Goal: Communication & Community: Answer question/provide support

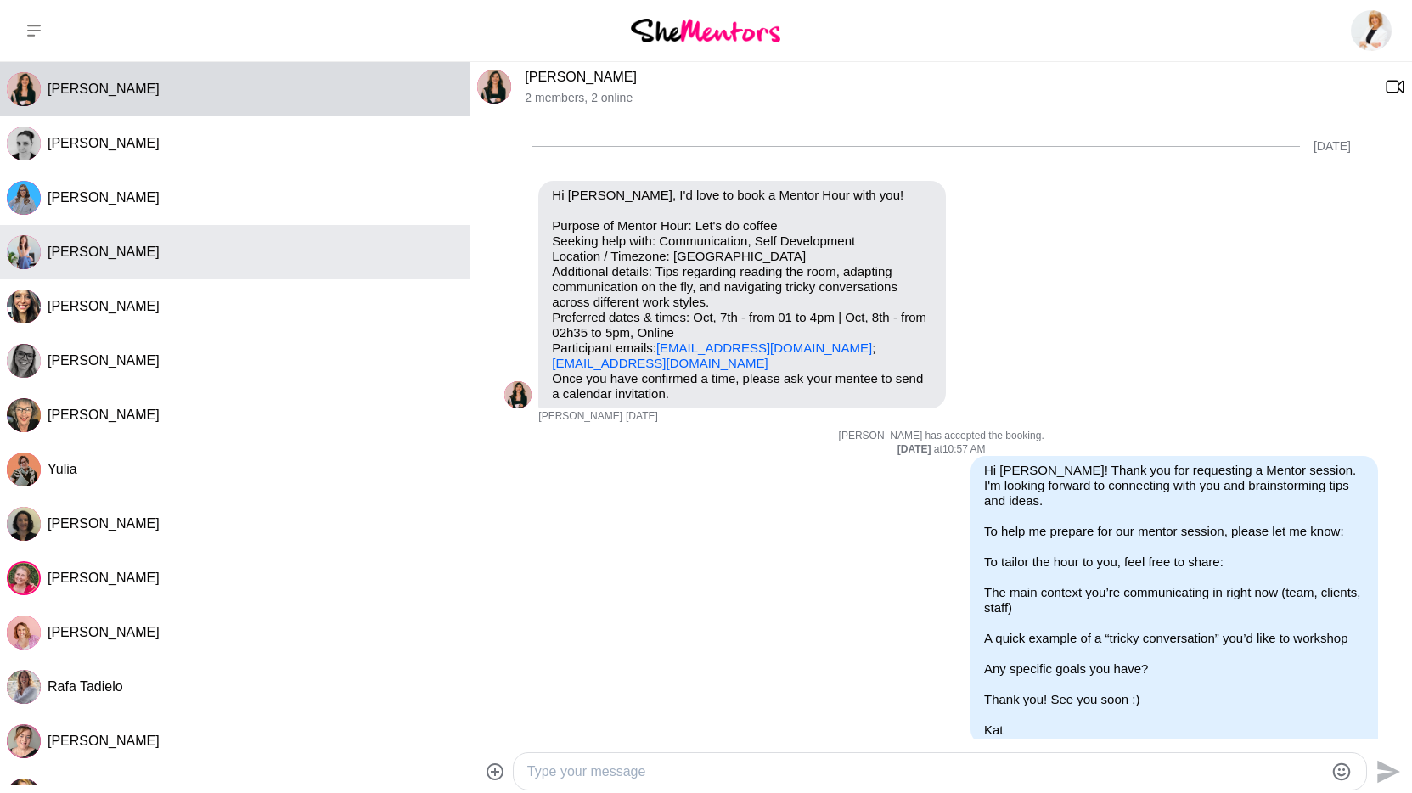
scroll to position [1231, 0]
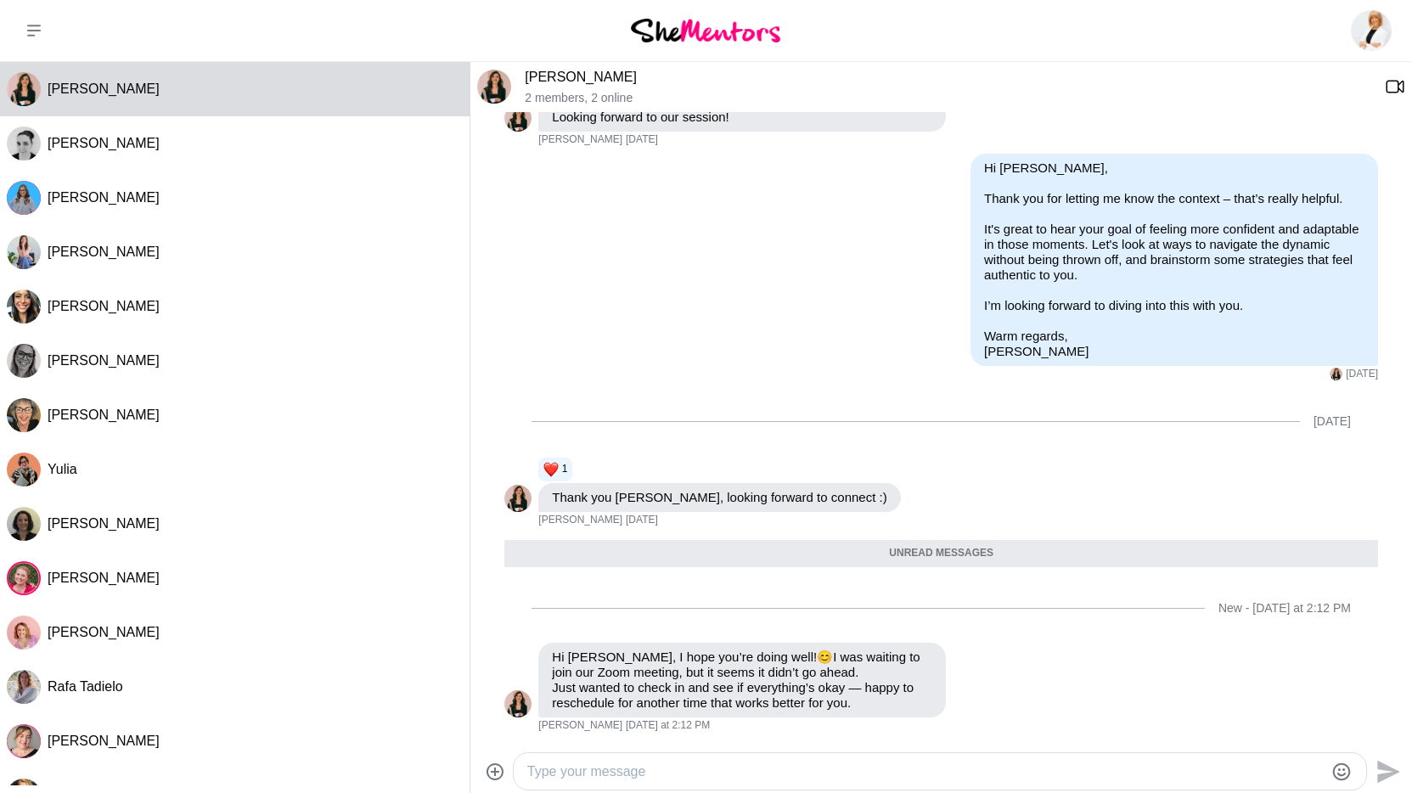
click at [662, 768] on textarea "Type your message" at bounding box center [925, 772] width 797 height 20
type textarea "Hi [PERSON_NAME], I'm so sorry I looked at the wrong time on my calendar! Are y…"
click at [1397, 766] on icon "Send" at bounding box center [1386, 771] width 27 height 27
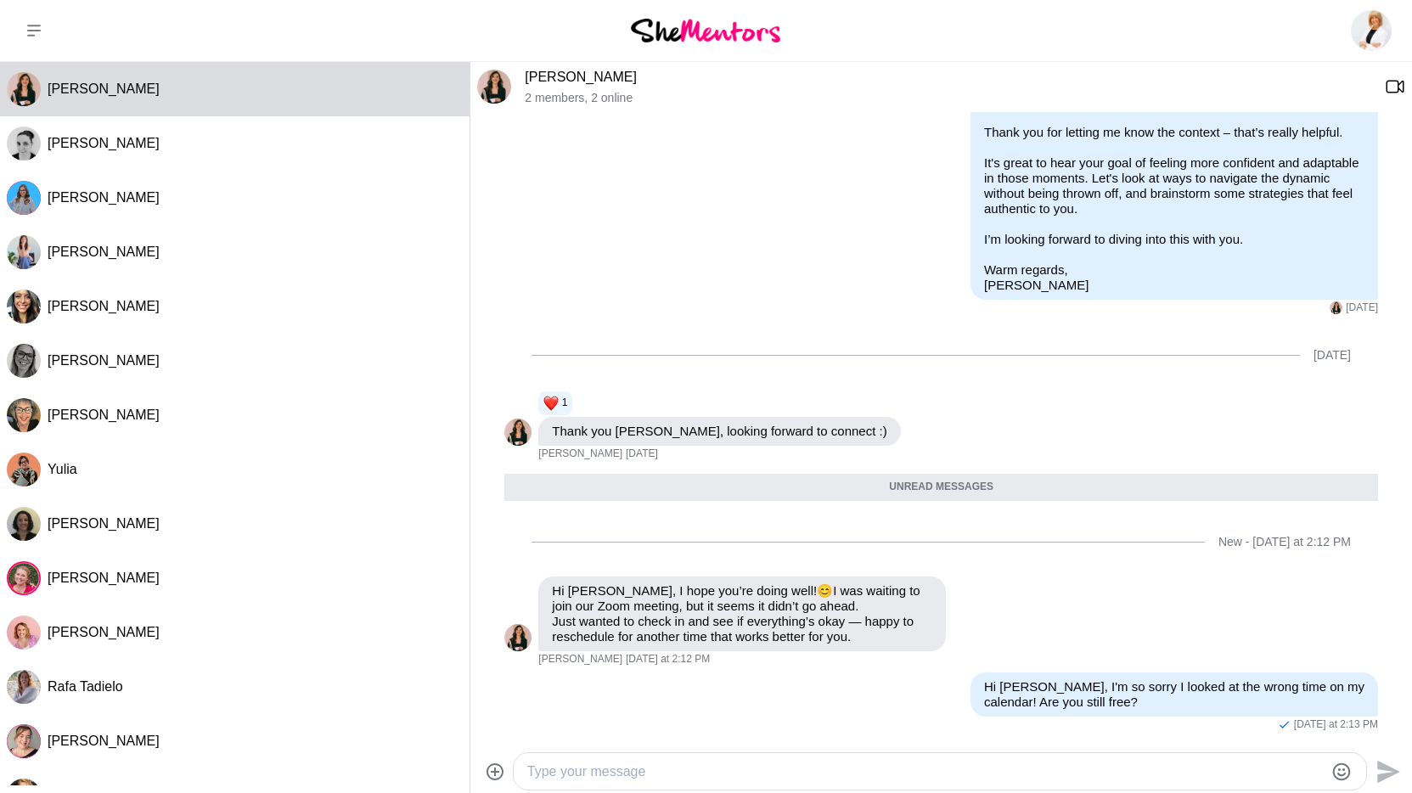
click at [1067, 764] on textarea "Type your message" at bounding box center [925, 772] width 797 height 20
type textarea "I just jumped into Zoom and I'm still available if you are?"
click at [1384, 772] on icon "Send" at bounding box center [1386, 771] width 27 height 27
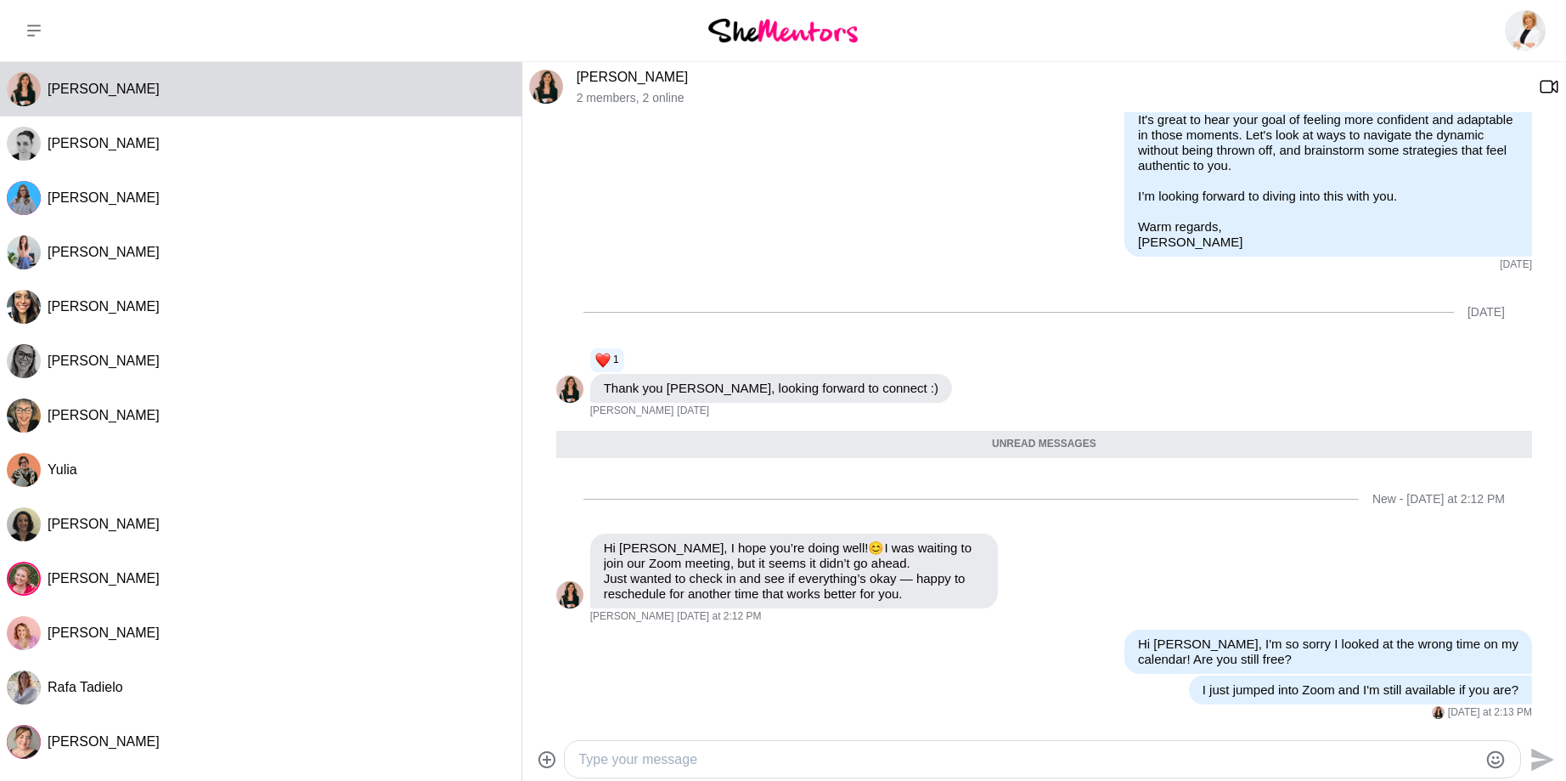
scroll to position [1351, 0]
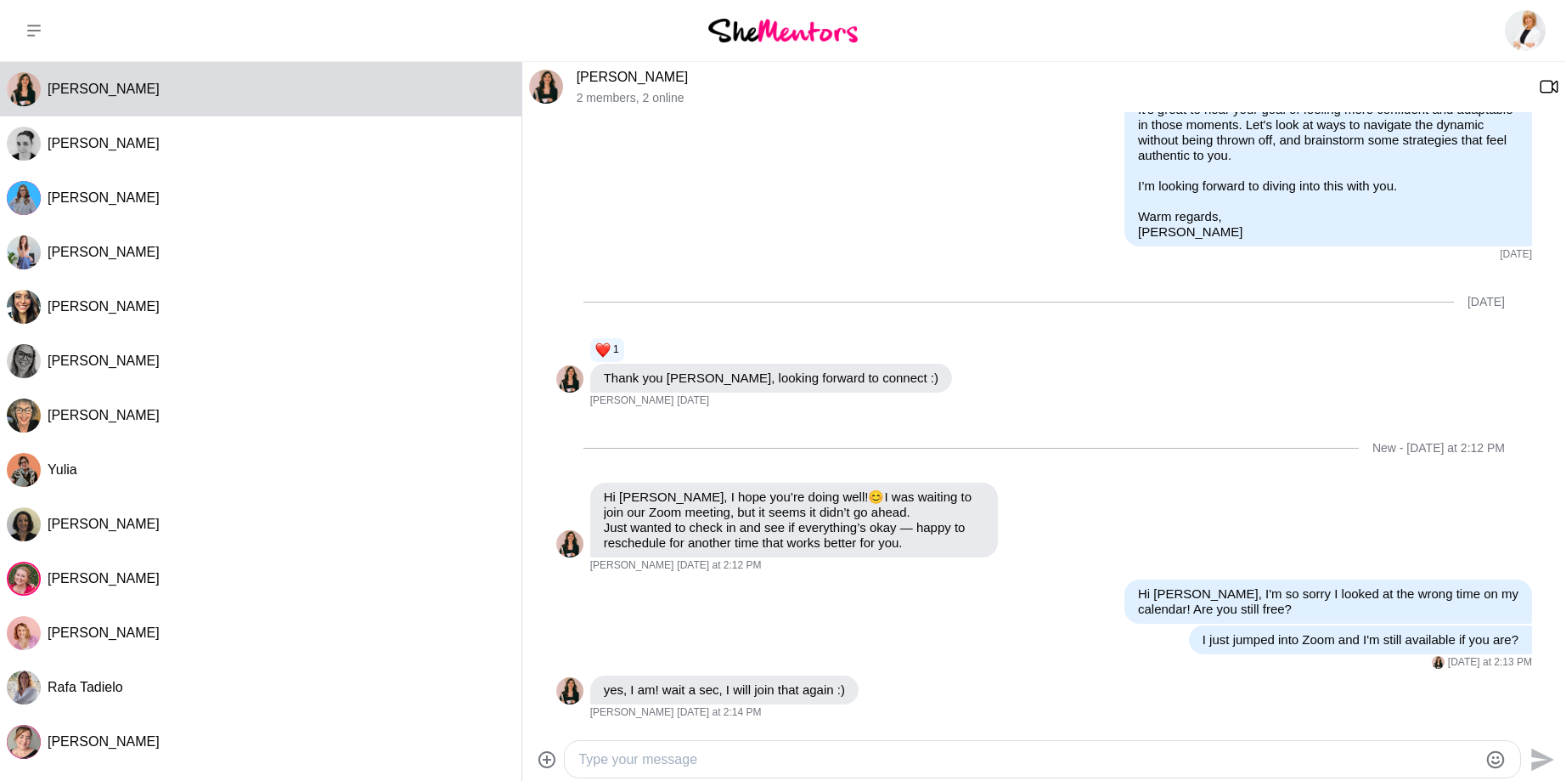
click at [831, 754] on textarea "Type your message" at bounding box center [1027, 759] width 899 height 20
type textarea "Thank you! :)"
click at [1412, 763] on icon "Send" at bounding box center [1540, 759] width 27 height 27
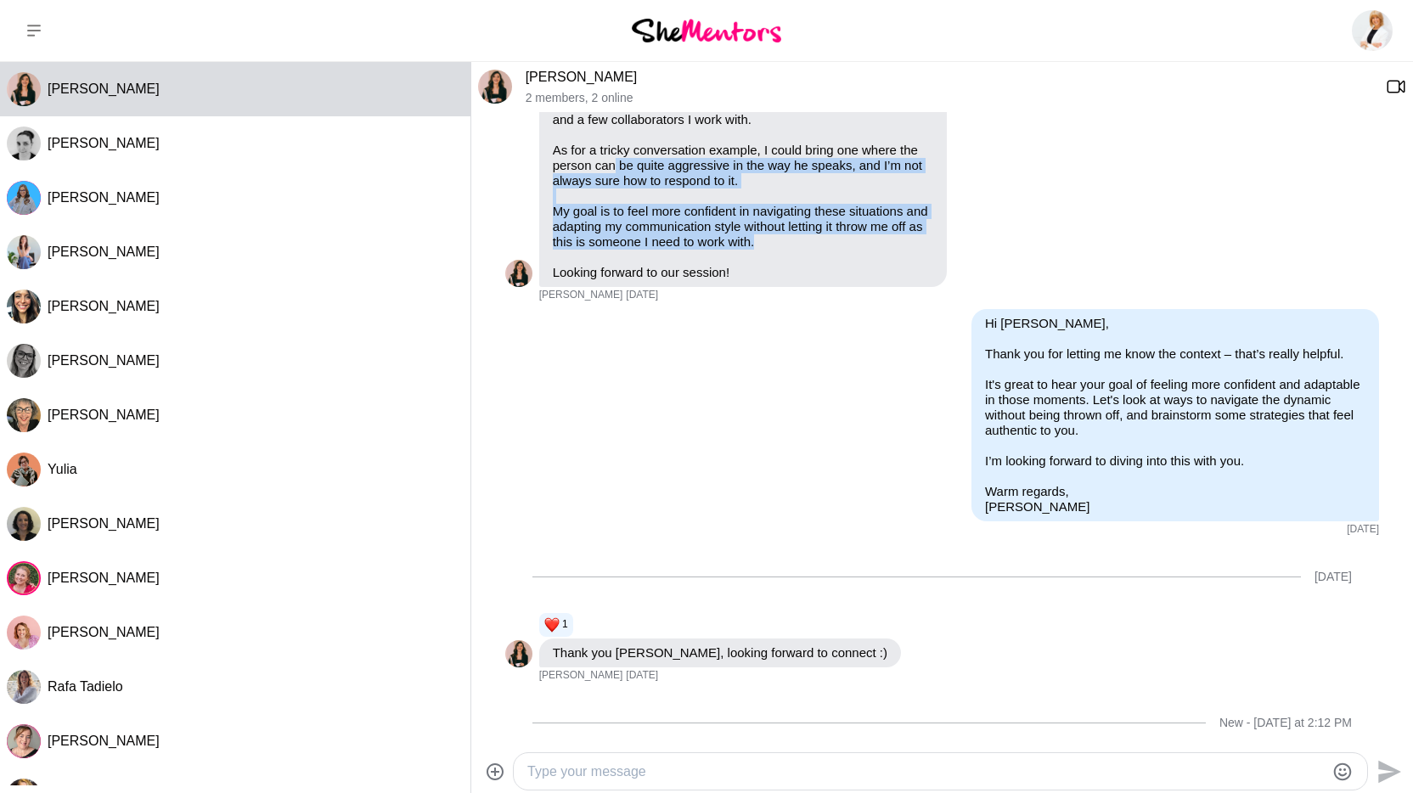
scroll to position [1020, 0]
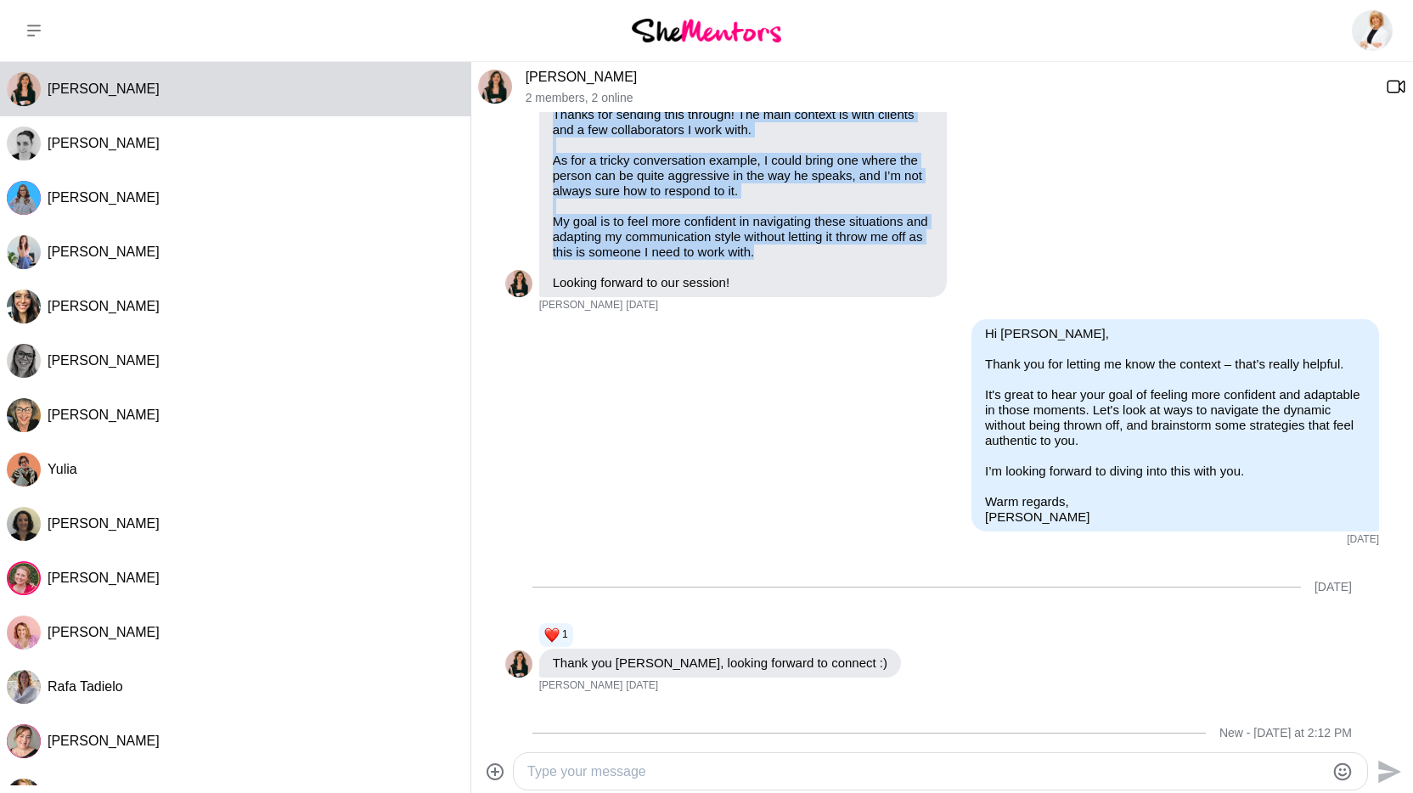
drag, startPoint x: 842, startPoint y: 224, endPoint x: 659, endPoint y: 132, distance: 204.7
click at [659, 132] on div "Hi [PERSON_NAME], Thanks for sending this through! The main context is with cli…" at bounding box center [743, 183] width 380 height 214
copy div "Thanks for sending this through! The main context is with clients and a few col…"
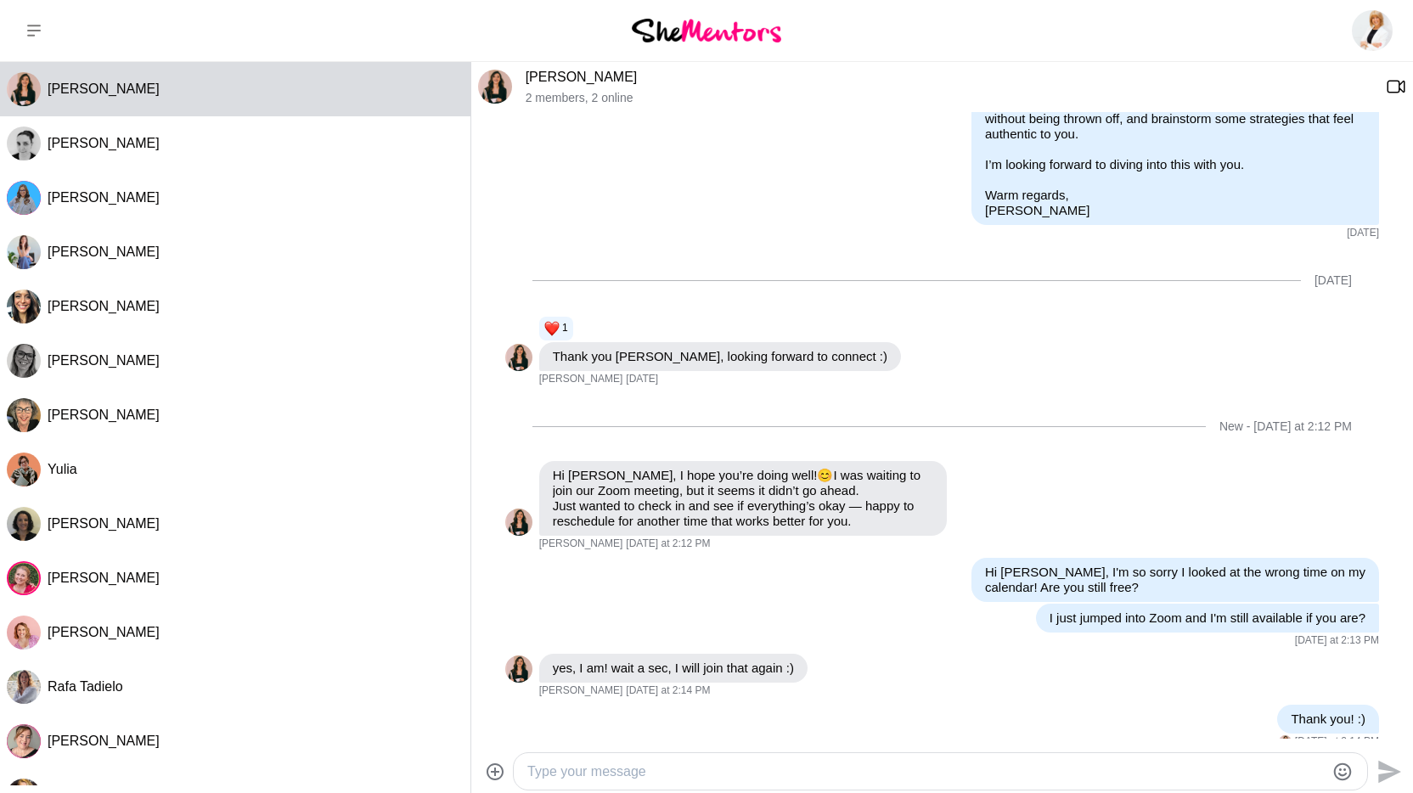
scroll to position [1389, 0]
